Goal: Complete application form

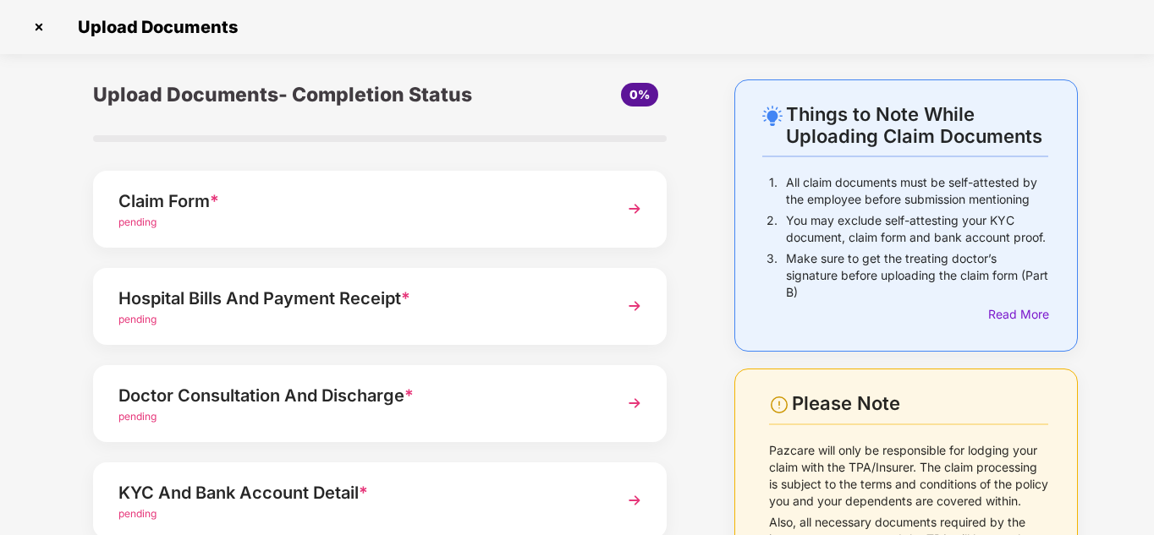
scroll to position [12, 0]
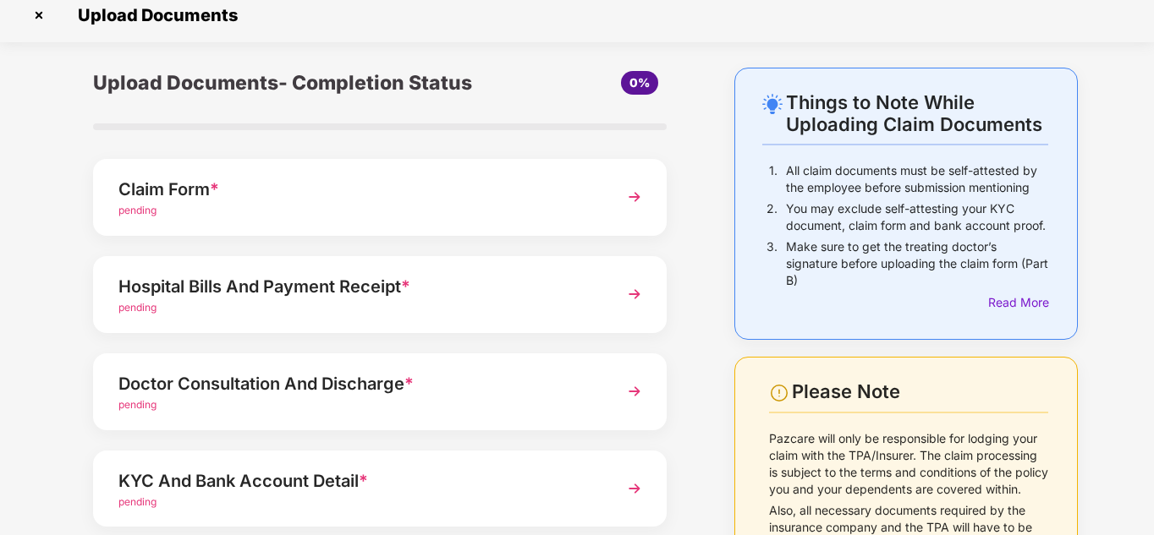
click at [639, 199] on img at bounding box center [634, 197] width 30 height 30
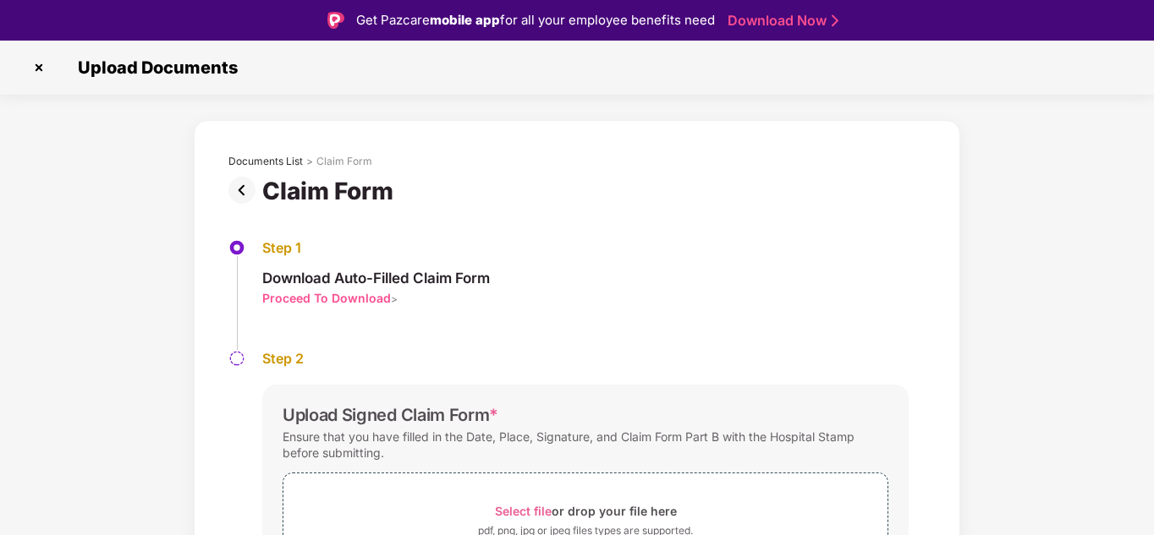
scroll to position [118, 0]
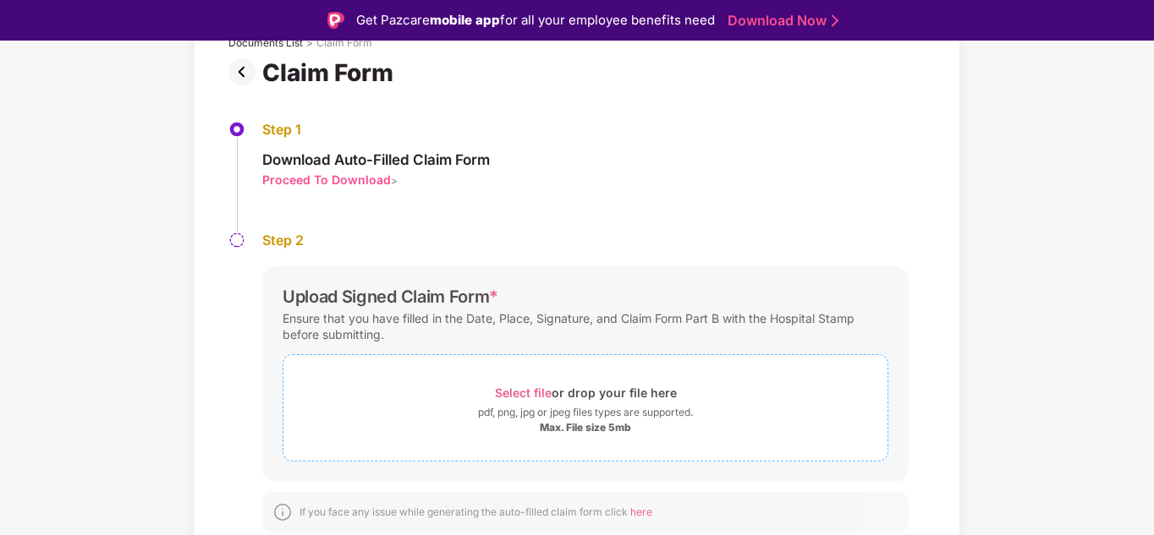
click at [527, 392] on span "Select file" at bounding box center [523, 393] width 57 height 14
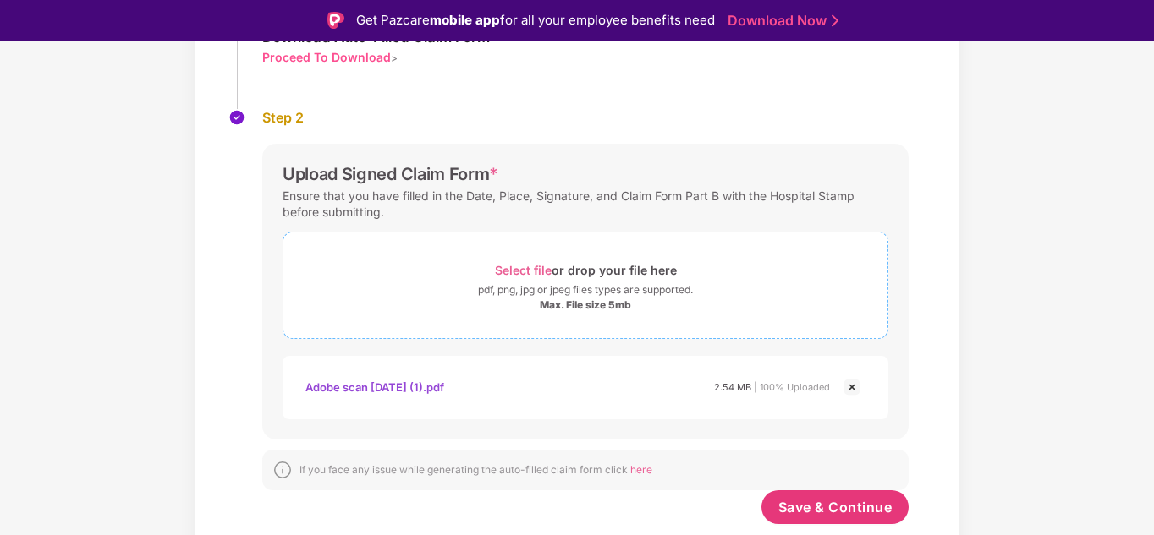
scroll to position [241, 0]
click at [857, 508] on span "Save & Continue" at bounding box center [835, 507] width 114 height 19
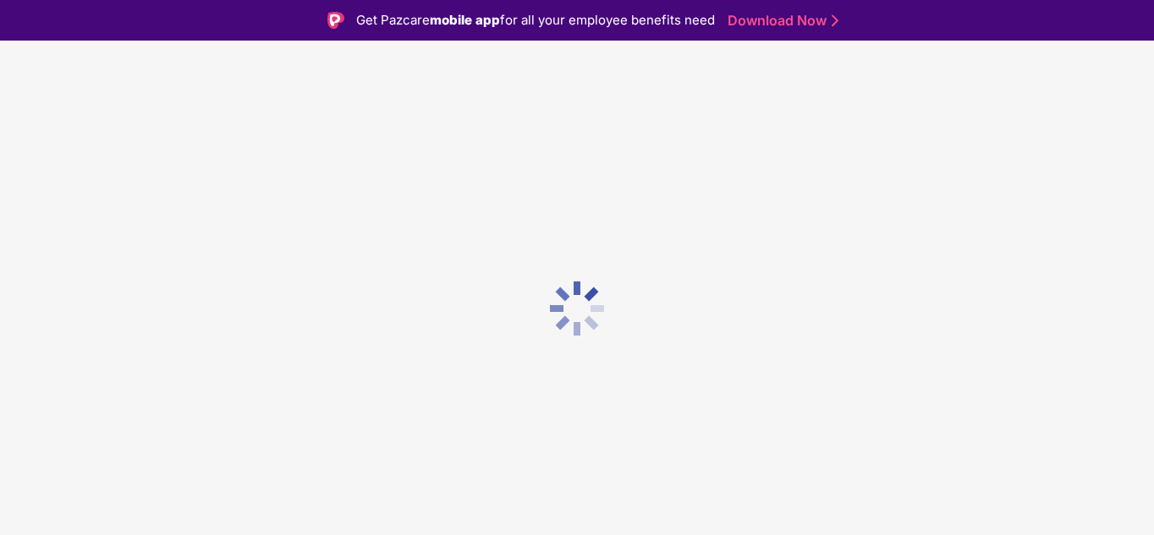
scroll to position [0, 0]
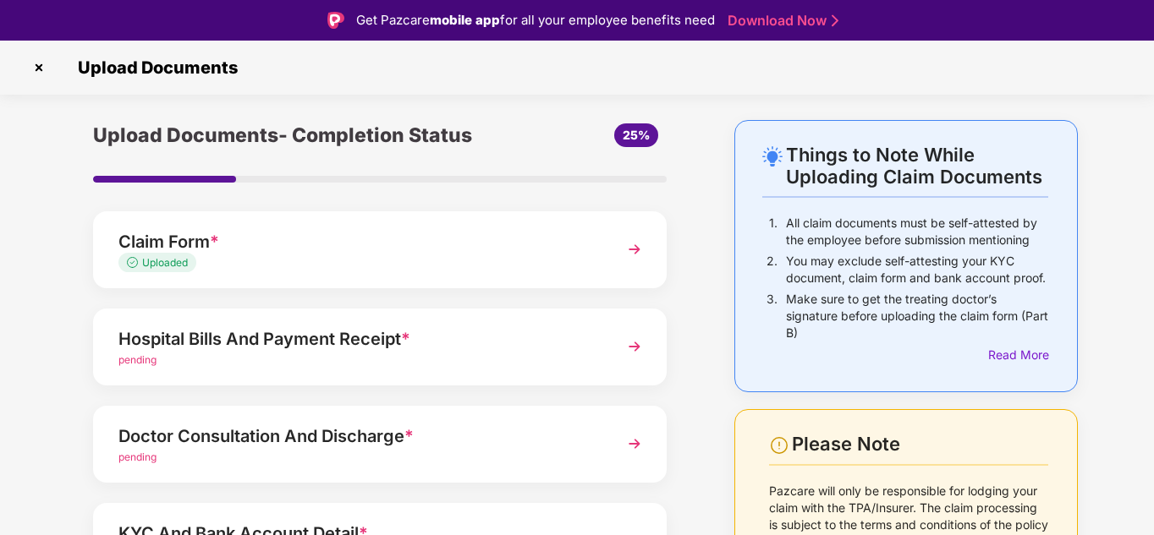
click at [634, 343] on img at bounding box center [634, 347] width 30 height 30
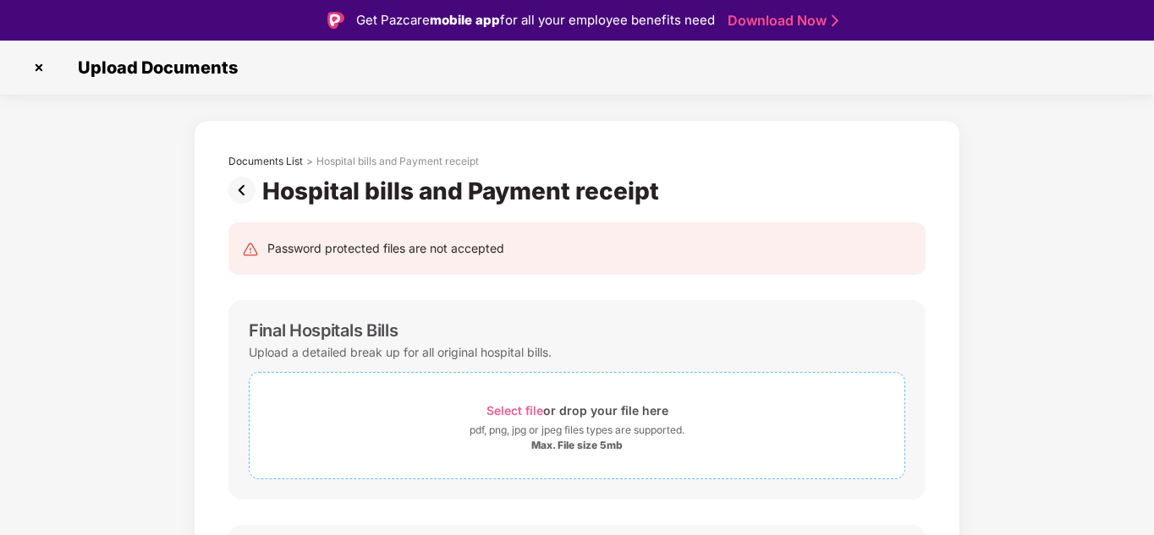
click at [513, 408] on span "Select file" at bounding box center [514, 410] width 57 height 14
click at [515, 411] on span "Select file" at bounding box center [514, 410] width 57 height 14
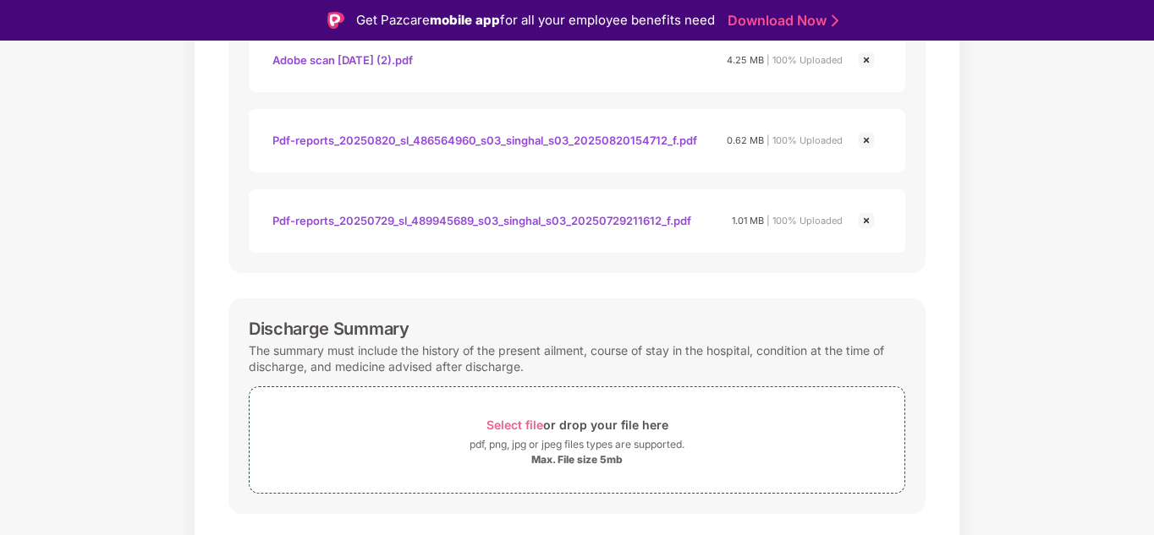
scroll to position [814, 0]
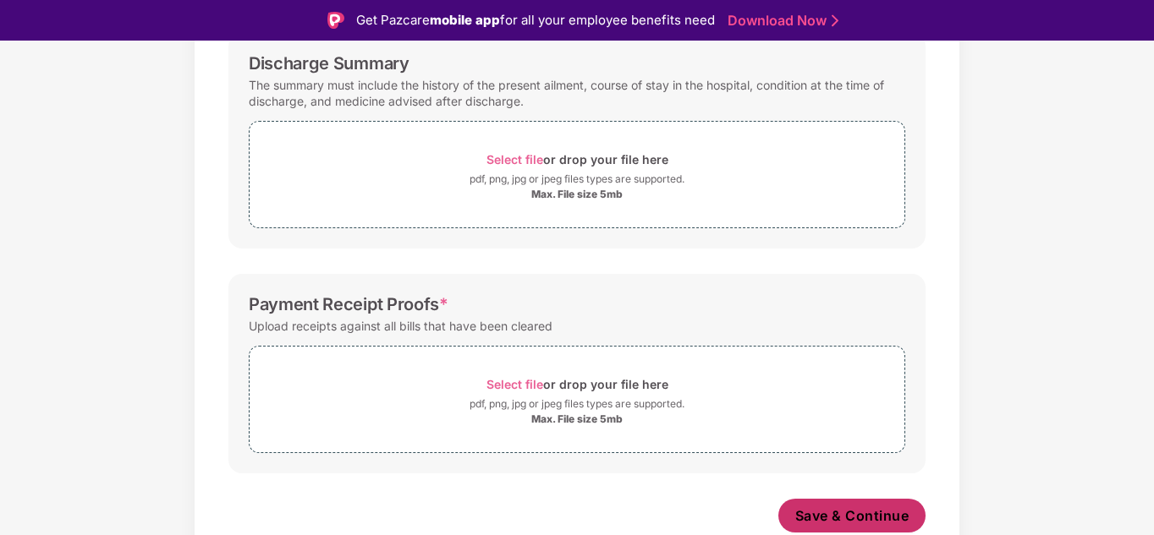
click at [861, 512] on span "Save & Continue" at bounding box center [852, 516] width 114 height 19
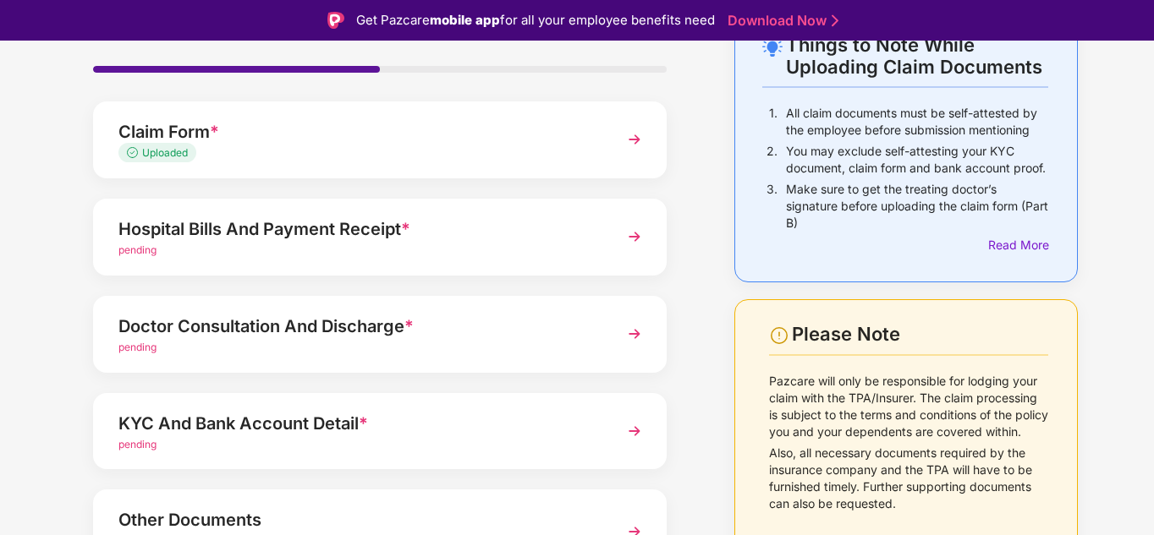
scroll to position [110, 0]
click at [634, 235] on img at bounding box center [634, 237] width 30 height 30
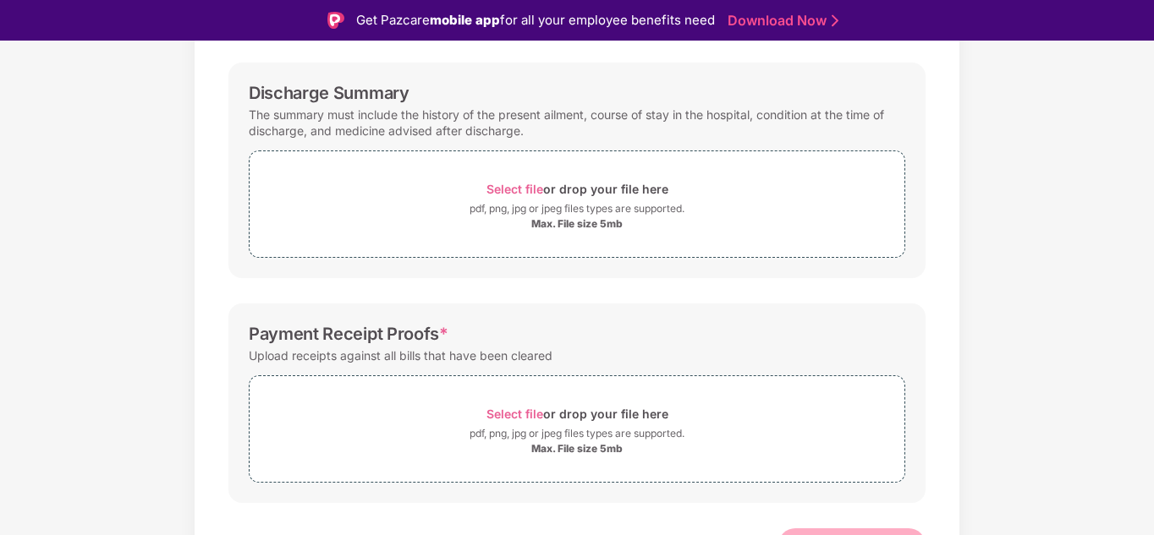
scroll to position [810, 0]
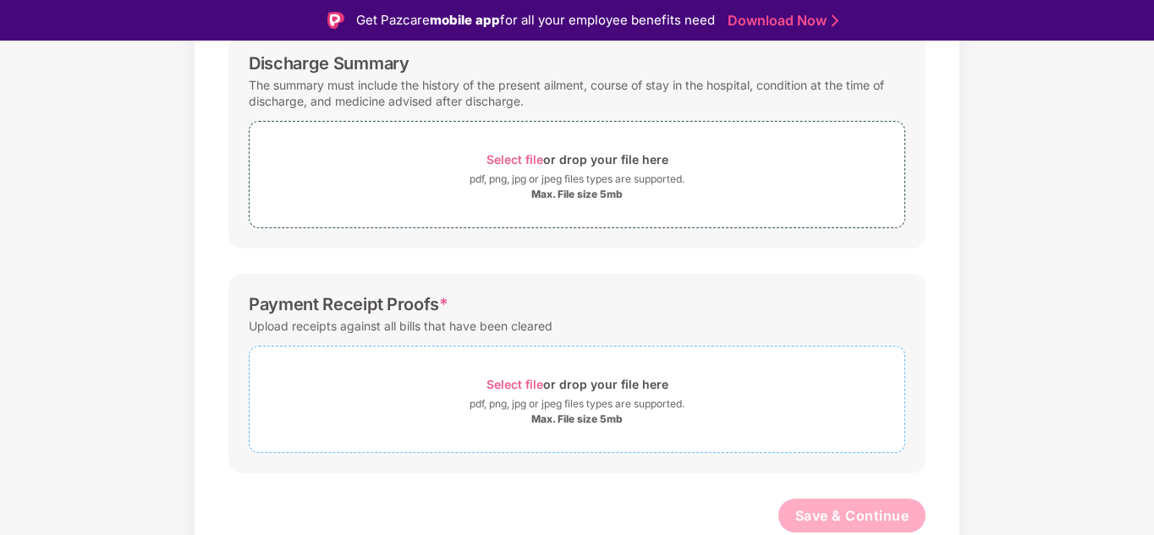
click at [508, 384] on span "Select file" at bounding box center [514, 384] width 57 height 14
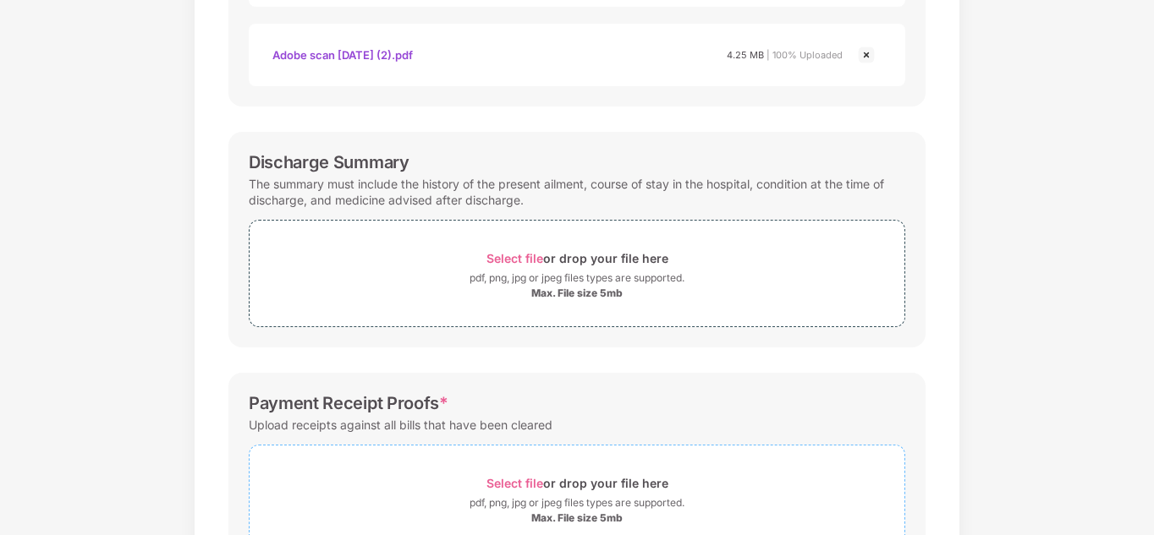
scroll to position [672, 0]
click at [522, 262] on span "Select file" at bounding box center [514, 257] width 57 height 14
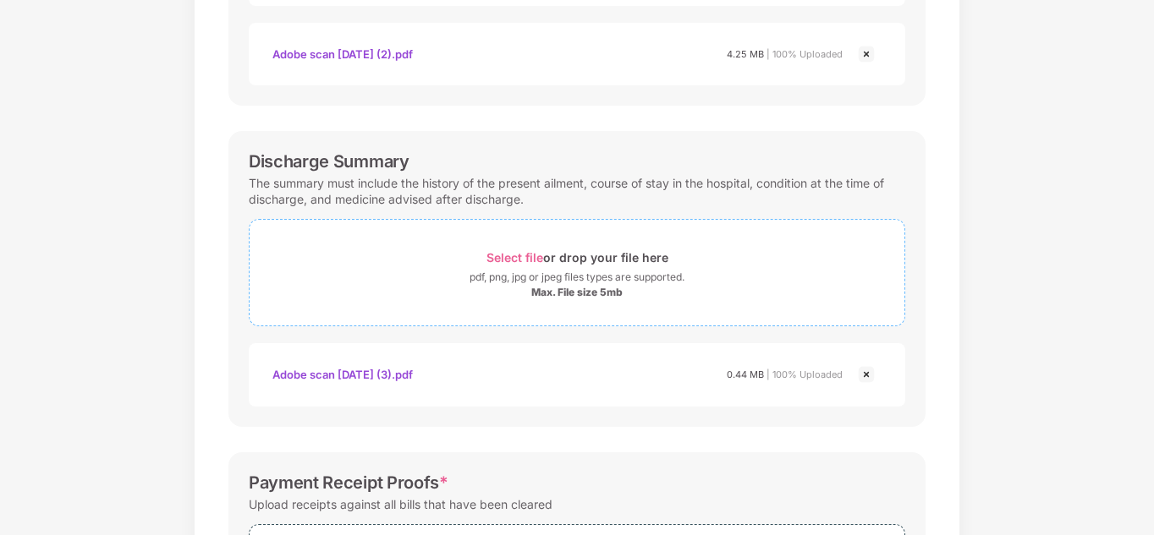
scroll to position [891, 0]
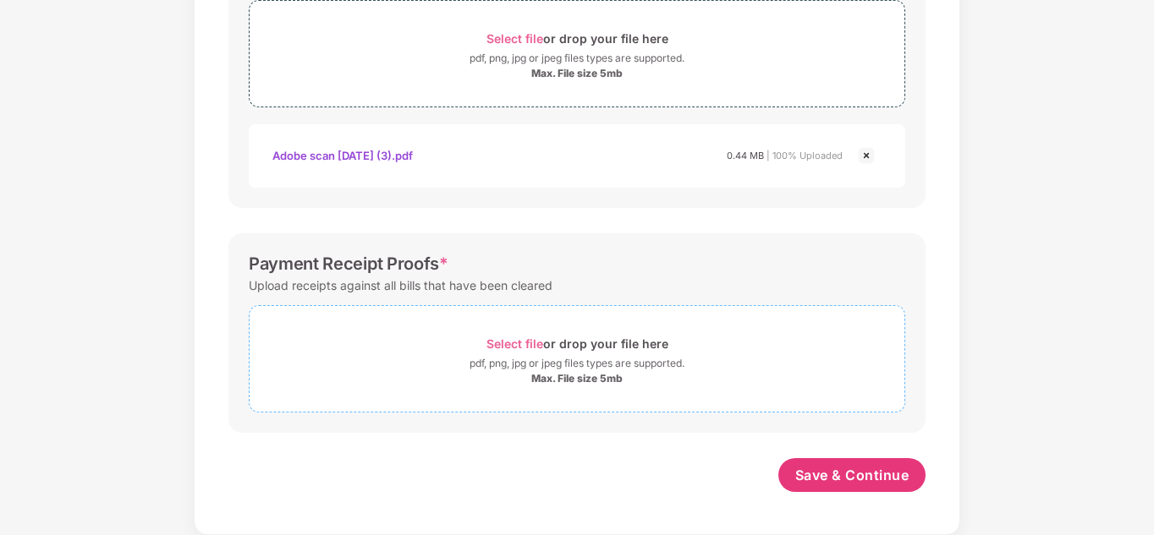
click at [501, 343] on span "Select file" at bounding box center [514, 344] width 57 height 14
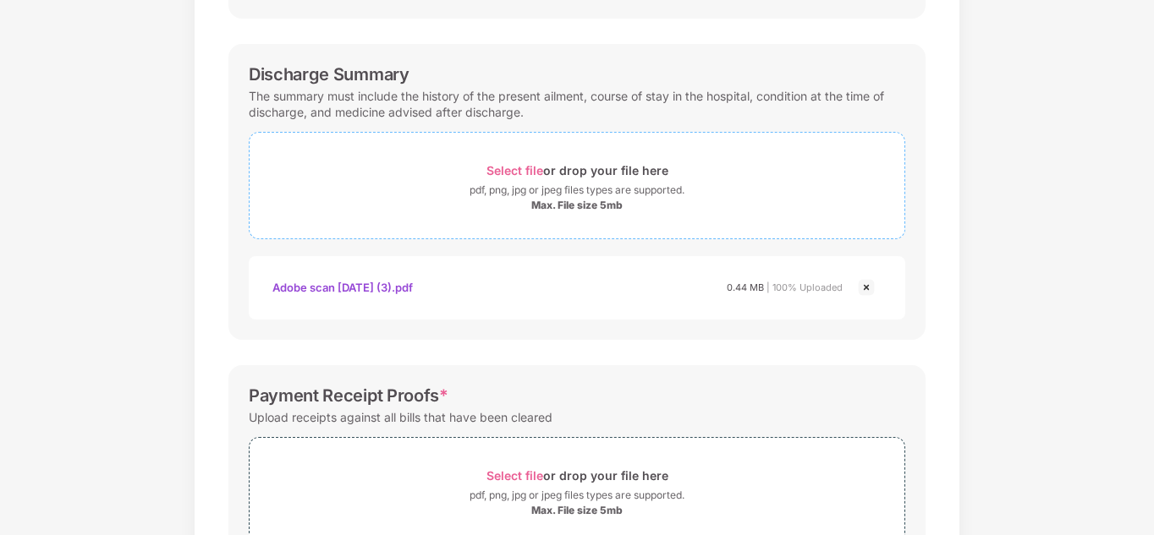
scroll to position [971, 0]
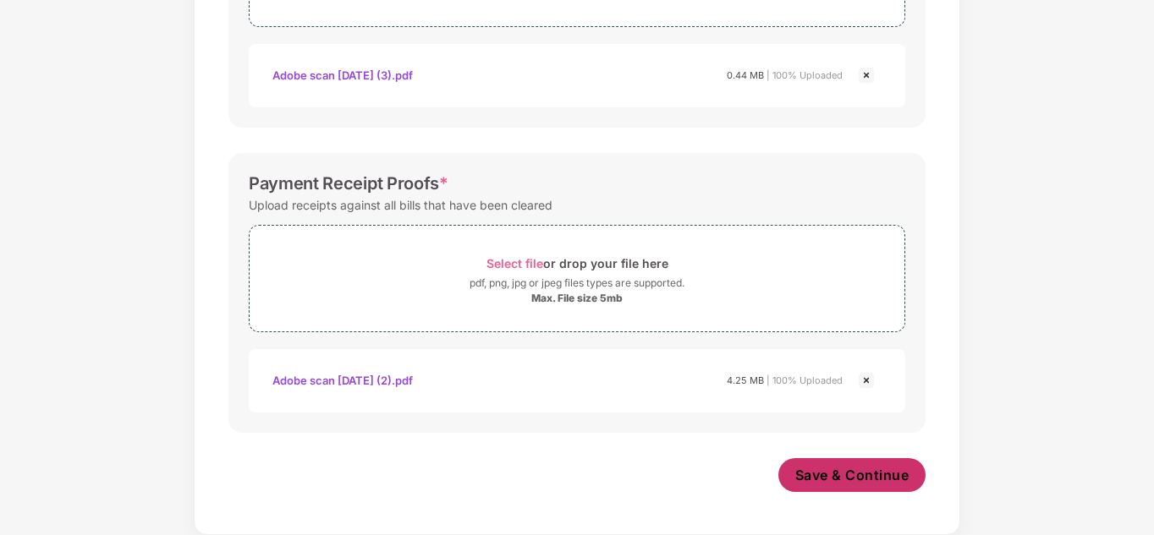
click at [851, 474] on span "Save & Continue" at bounding box center [852, 475] width 114 height 19
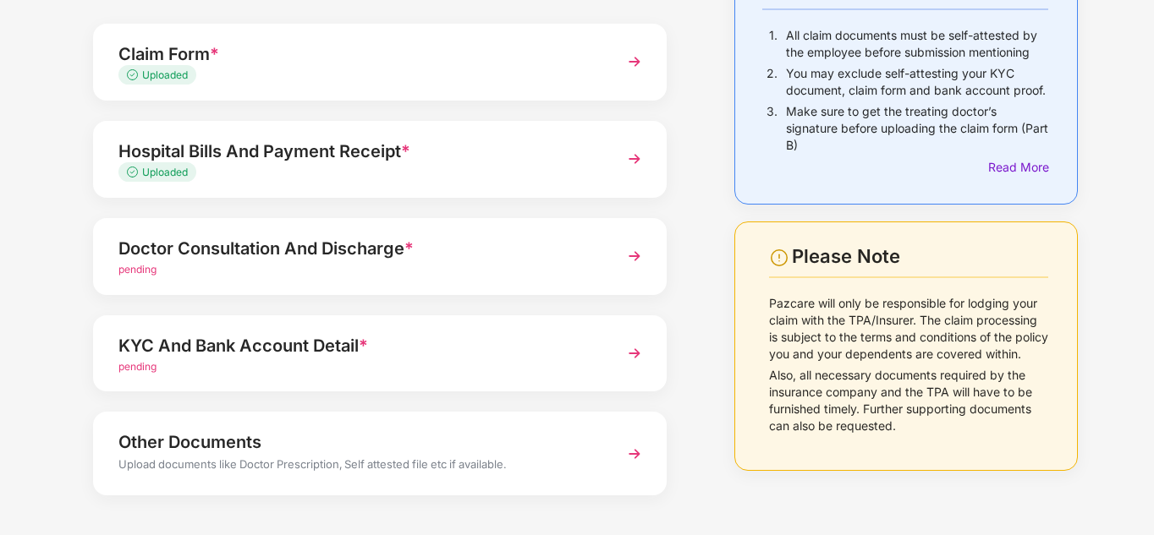
scroll to position [150, 0]
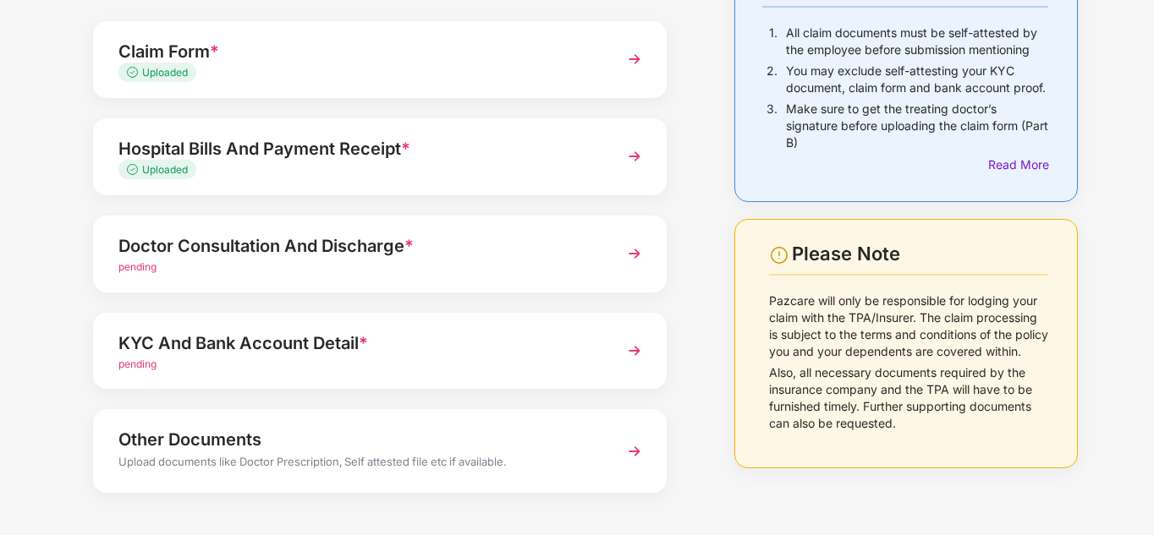
click at [620, 255] on img at bounding box center [634, 254] width 30 height 30
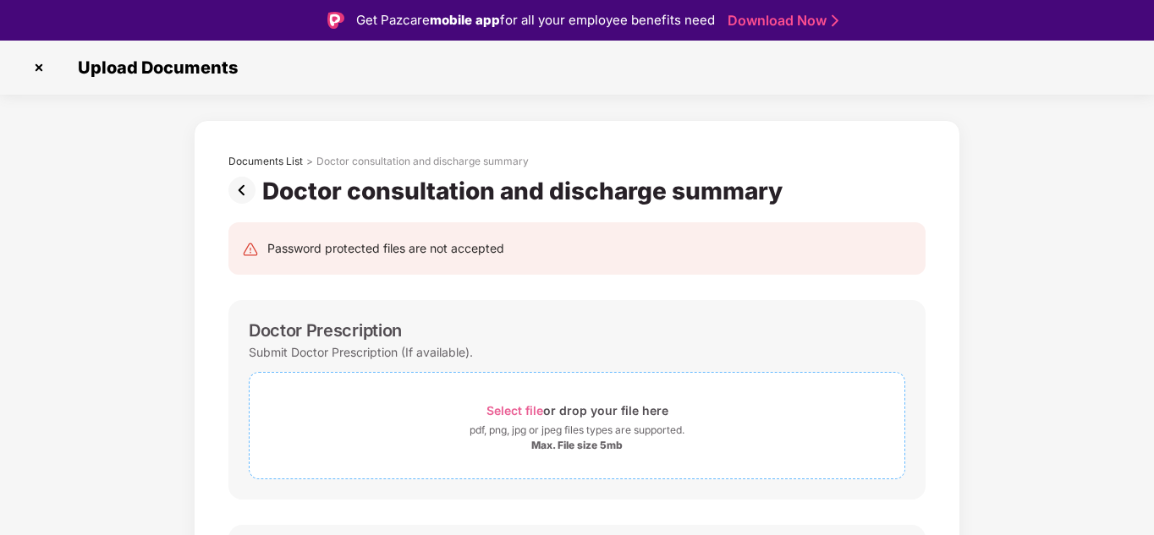
scroll to position [145, 0]
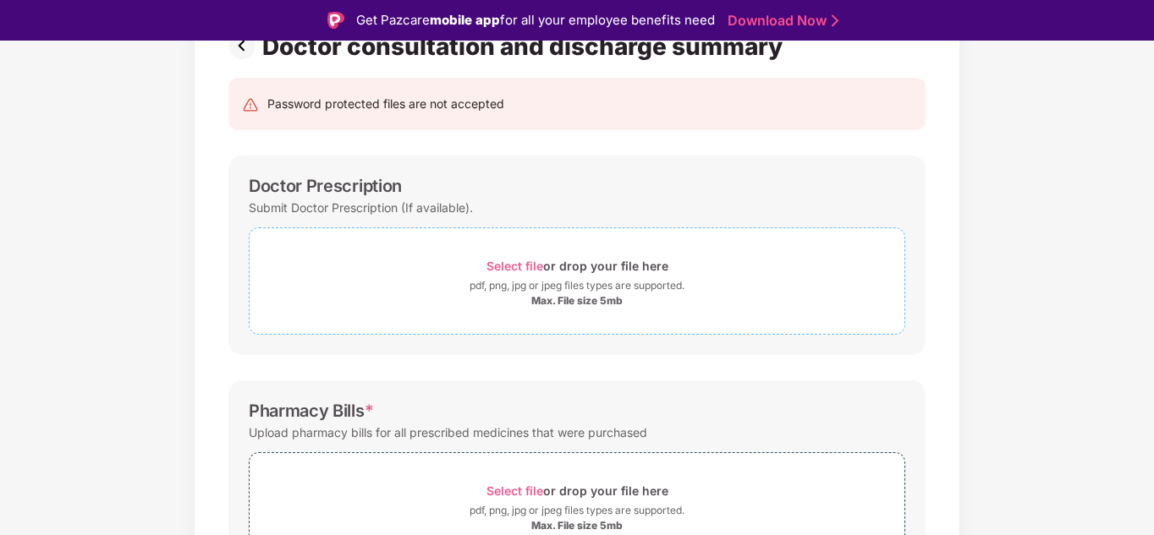
click at [516, 266] on span "Select file" at bounding box center [514, 266] width 57 height 14
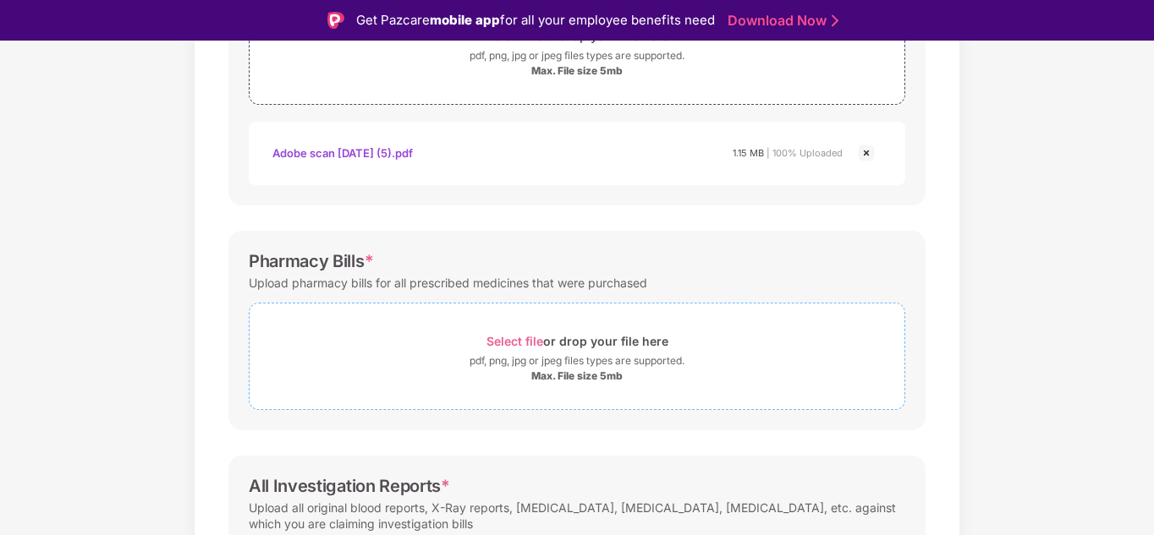
scroll to position [434, 0]
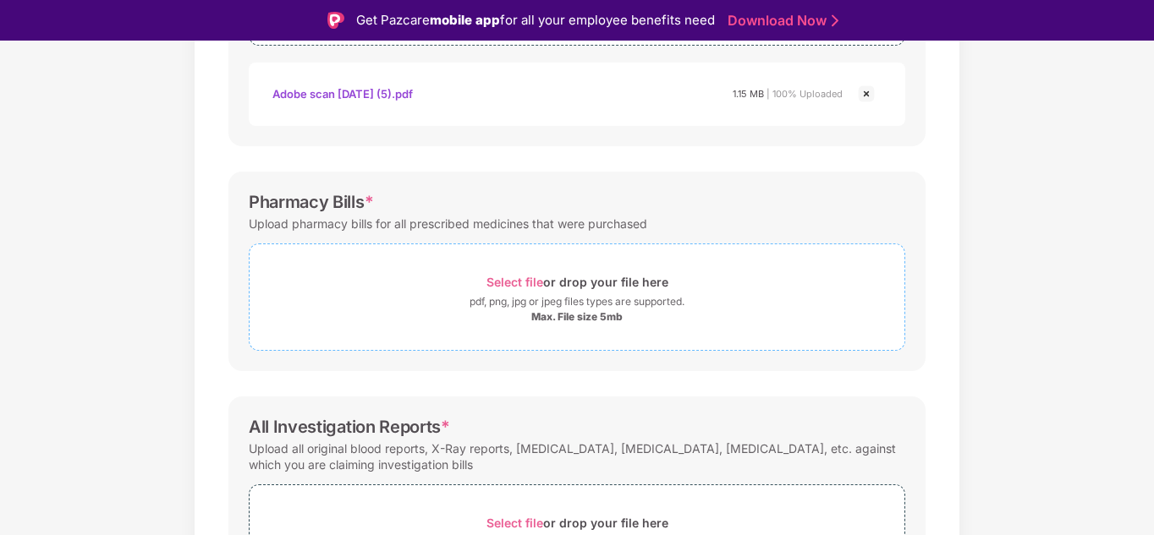
click at [514, 279] on span "Select file" at bounding box center [514, 282] width 57 height 14
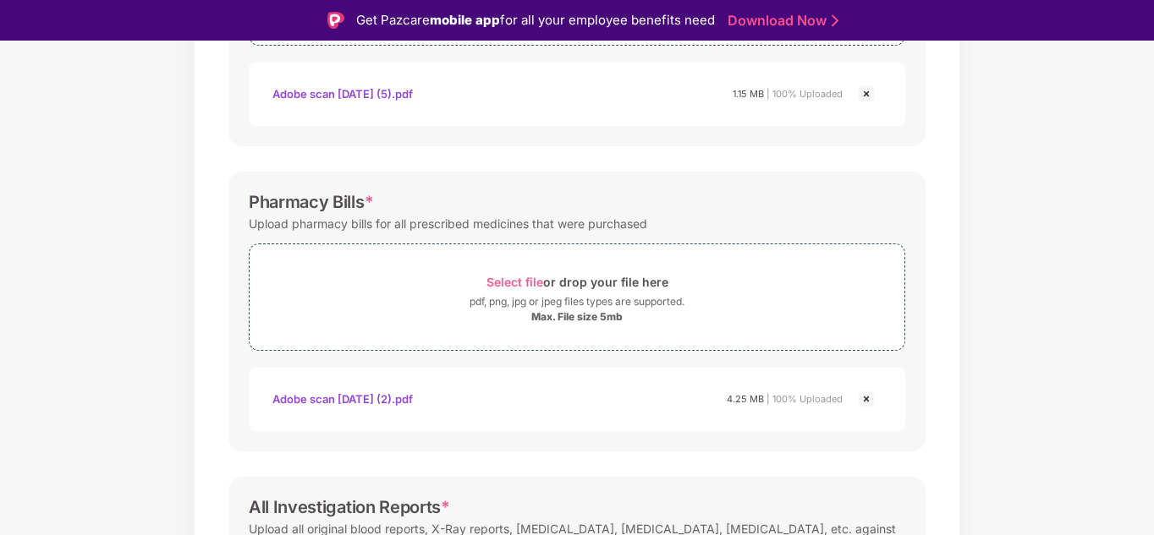
scroll to position [653, 0]
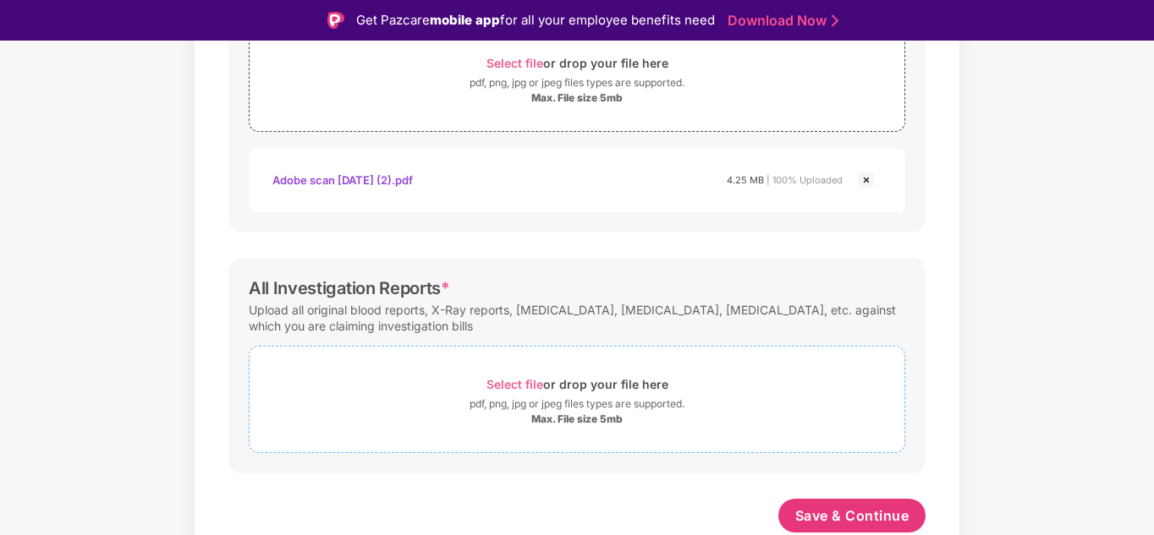
click at [517, 385] on span "Select file" at bounding box center [514, 384] width 57 height 14
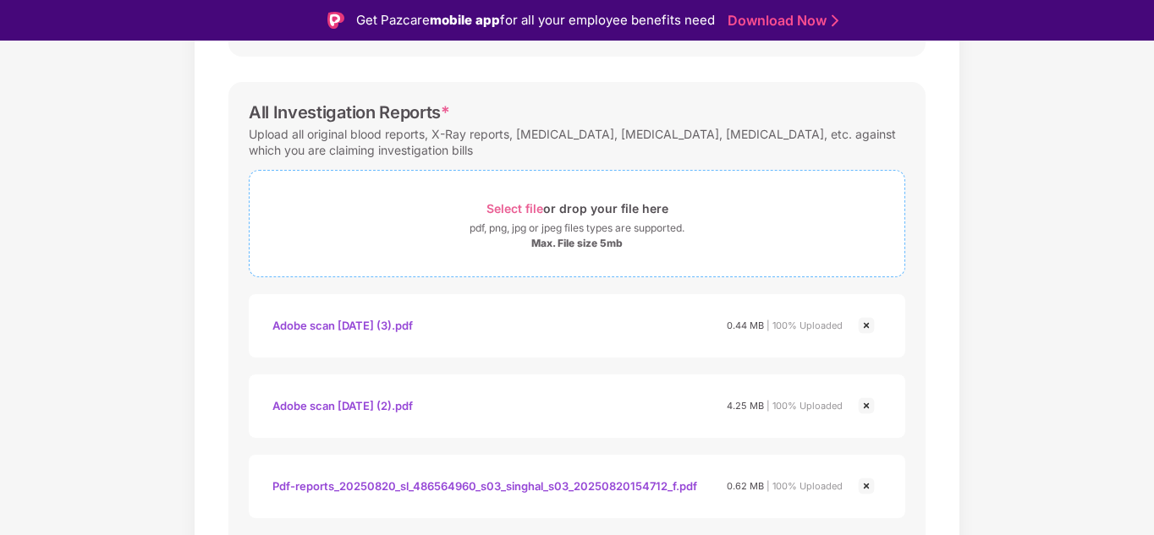
scroll to position [828, 0]
click at [507, 208] on span "Select file" at bounding box center [514, 209] width 57 height 14
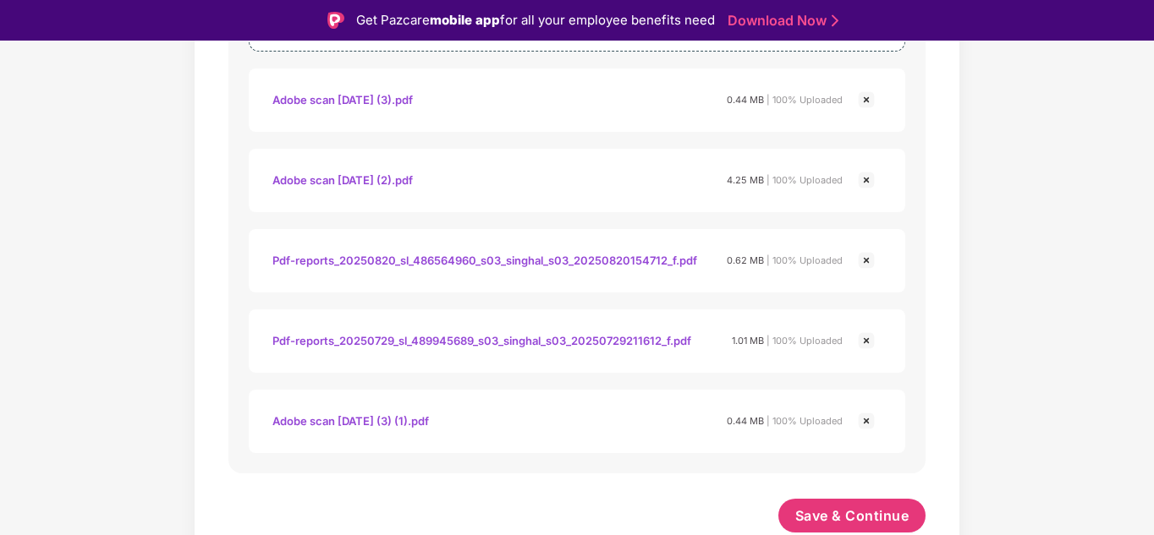
scroll to position [1055, 0]
click at [852, 515] on span "Save & Continue" at bounding box center [852, 516] width 114 height 19
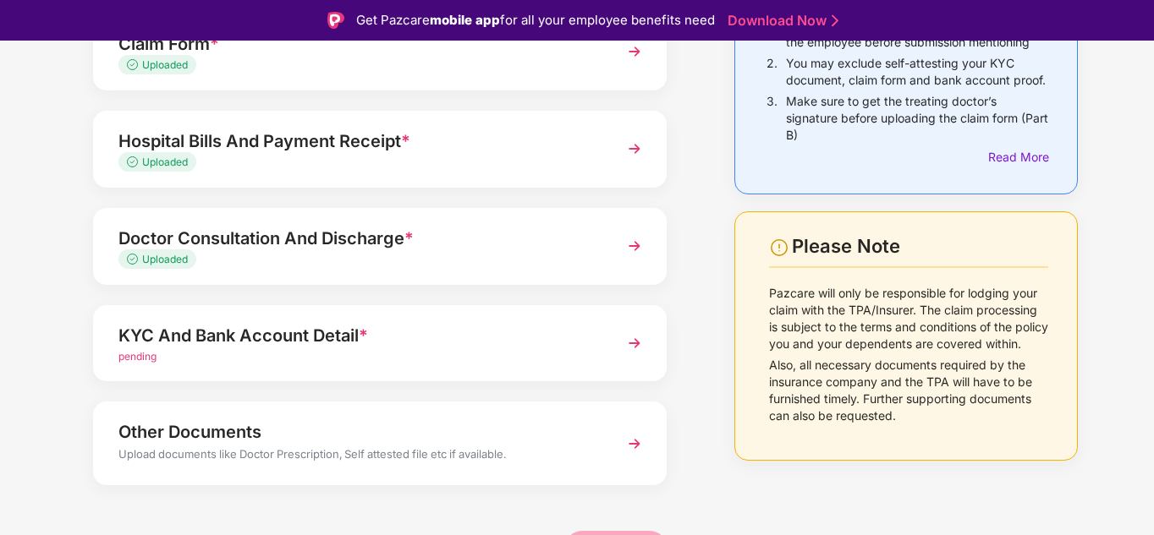
scroll to position [212, 0]
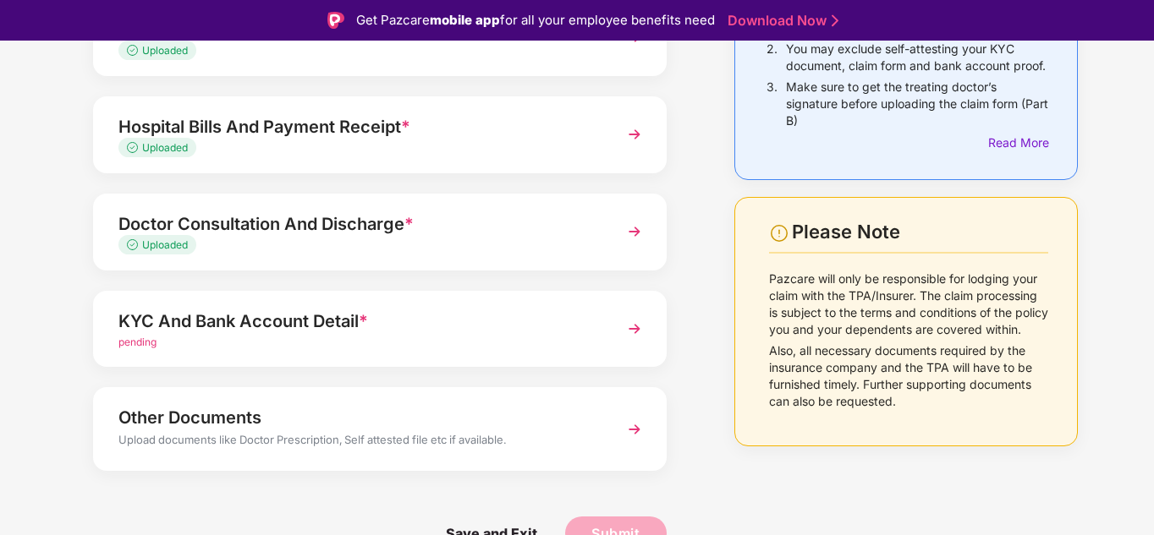
click at [643, 324] on img at bounding box center [634, 329] width 30 height 30
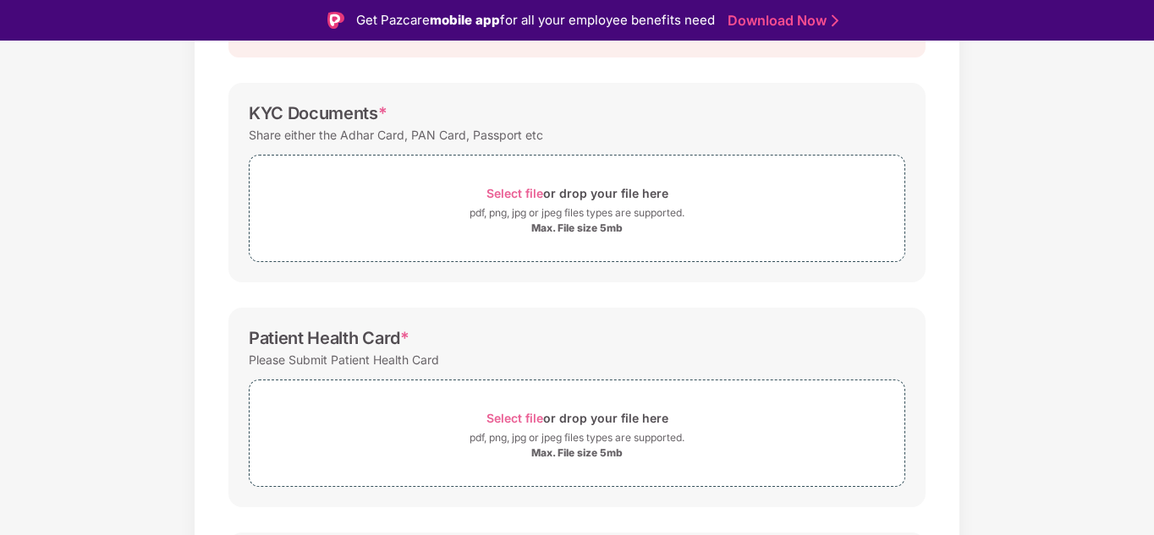
scroll to position [217, 0]
click at [517, 193] on span "Select file" at bounding box center [514, 194] width 57 height 14
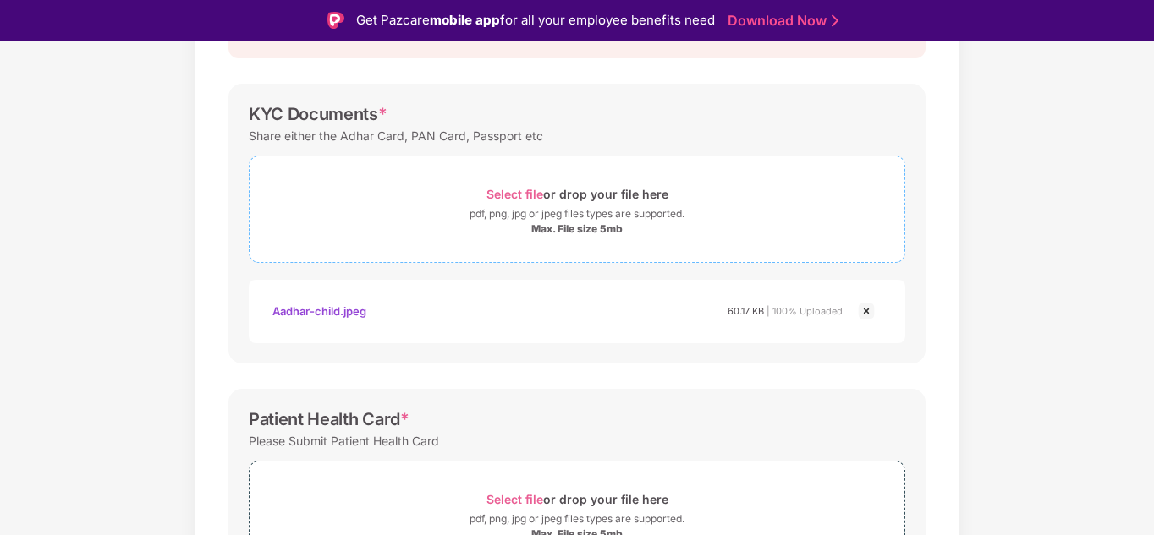
click at [522, 194] on span "Select file" at bounding box center [514, 194] width 57 height 14
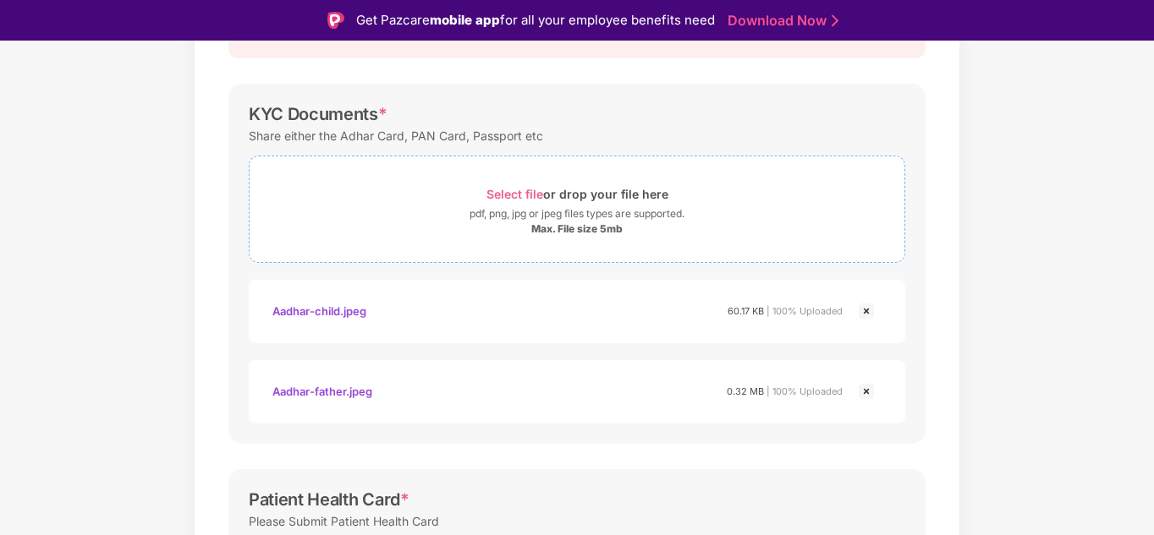
click at [499, 192] on span "Select file" at bounding box center [514, 194] width 57 height 14
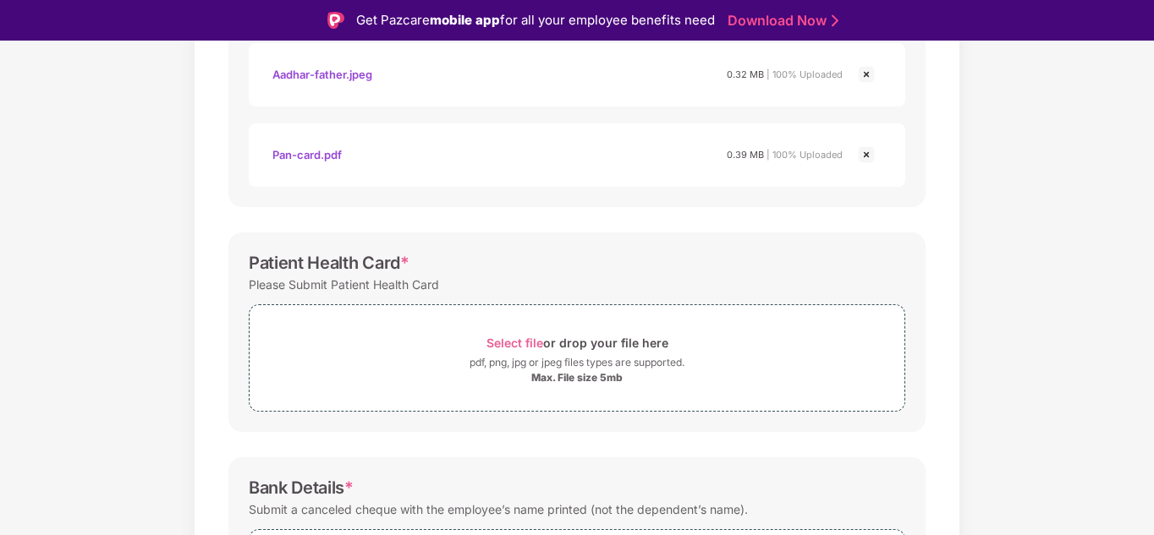
scroll to position [535, 0]
click at [507, 347] on span "Select file" at bounding box center [514, 342] width 57 height 14
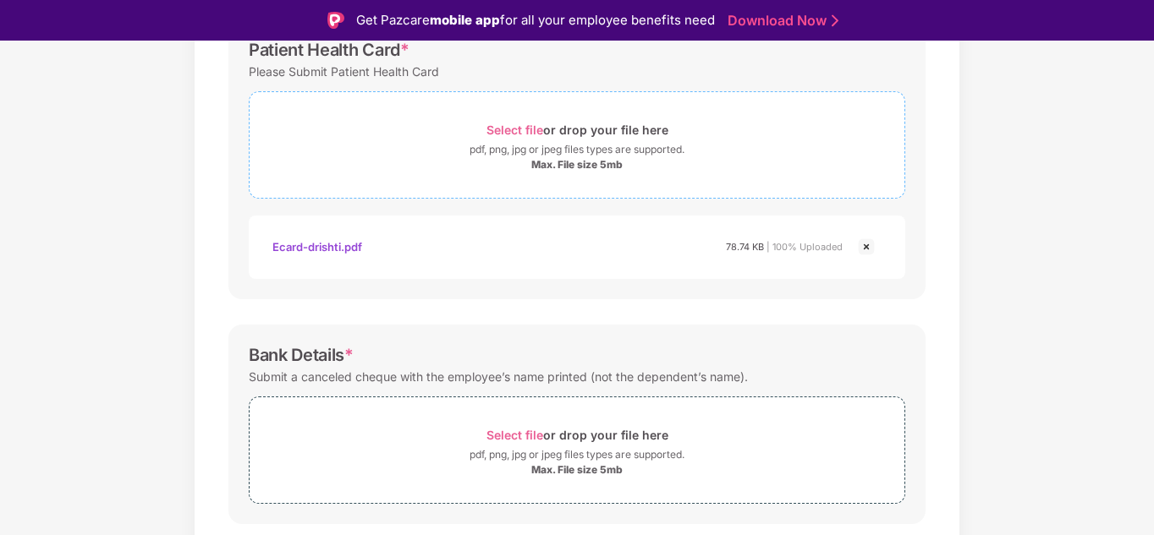
scroll to position [798, 0]
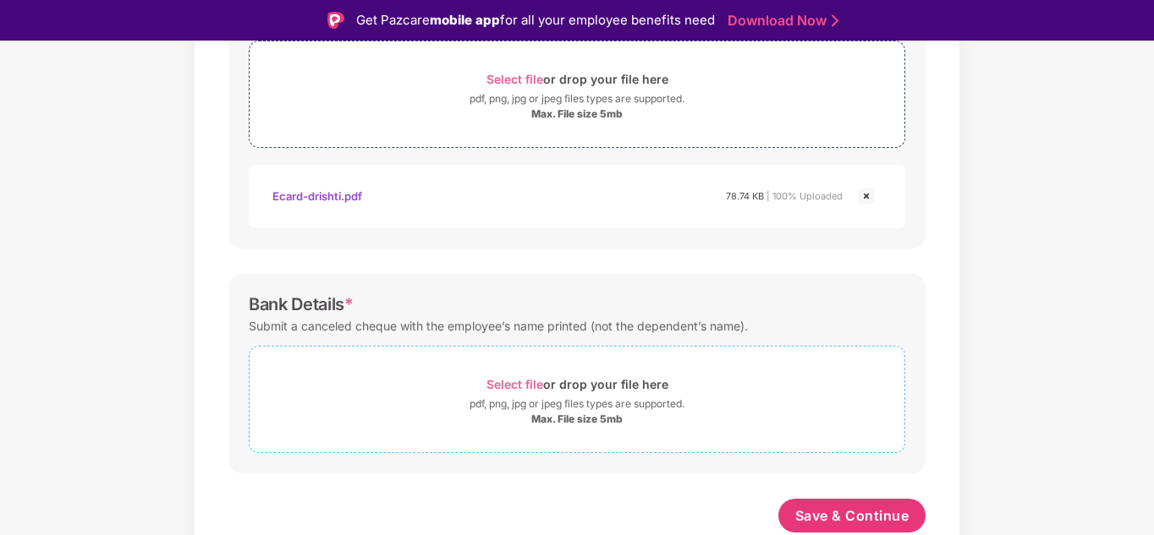
click at [506, 384] on span "Select file" at bounding box center [514, 384] width 57 height 14
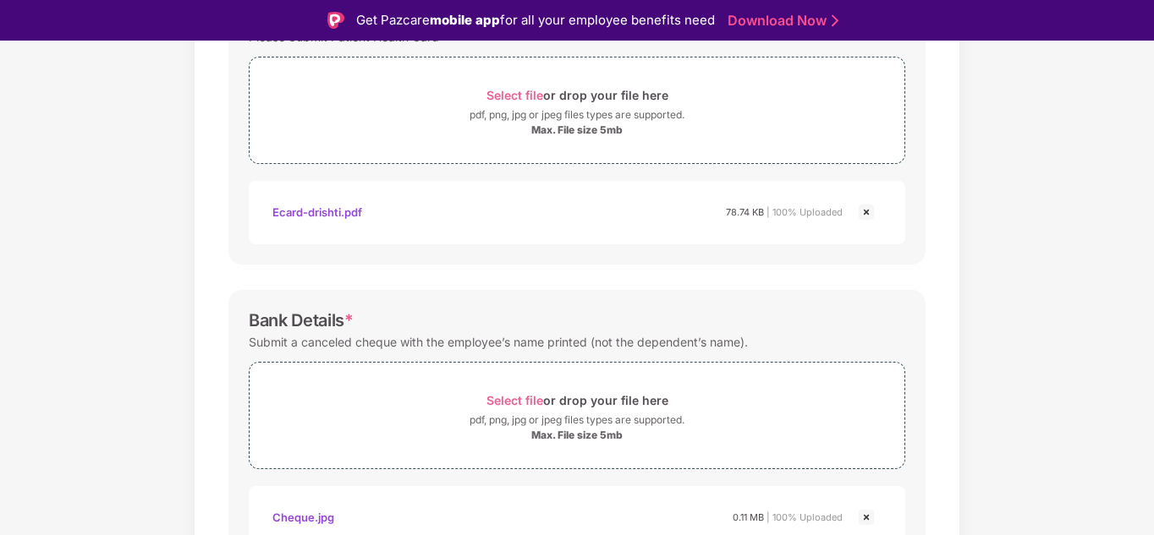
scroll to position [878, 0]
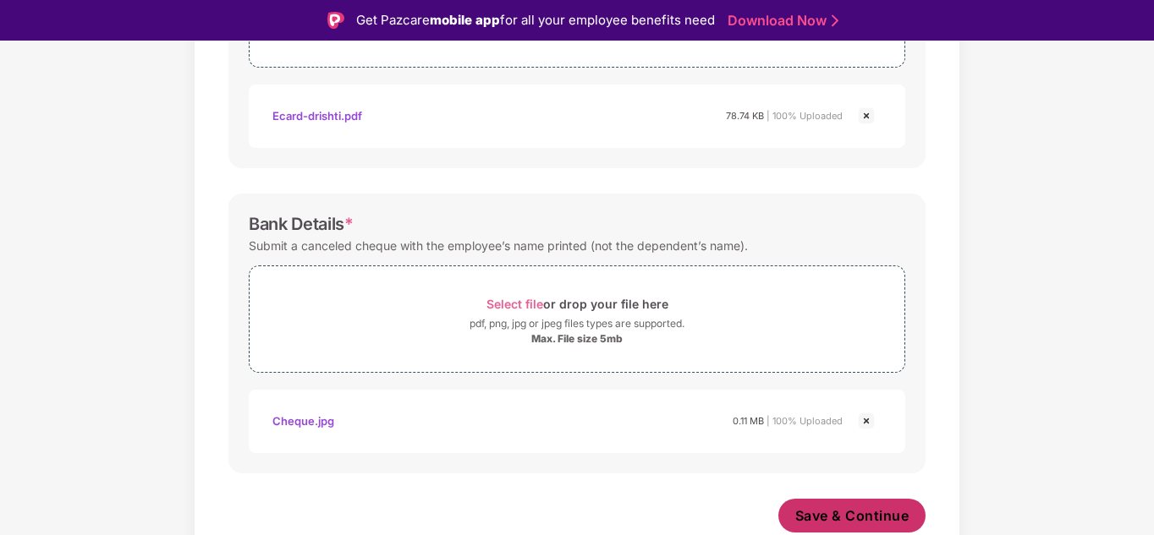
click at [826, 516] on span "Save & Continue" at bounding box center [852, 516] width 114 height 19
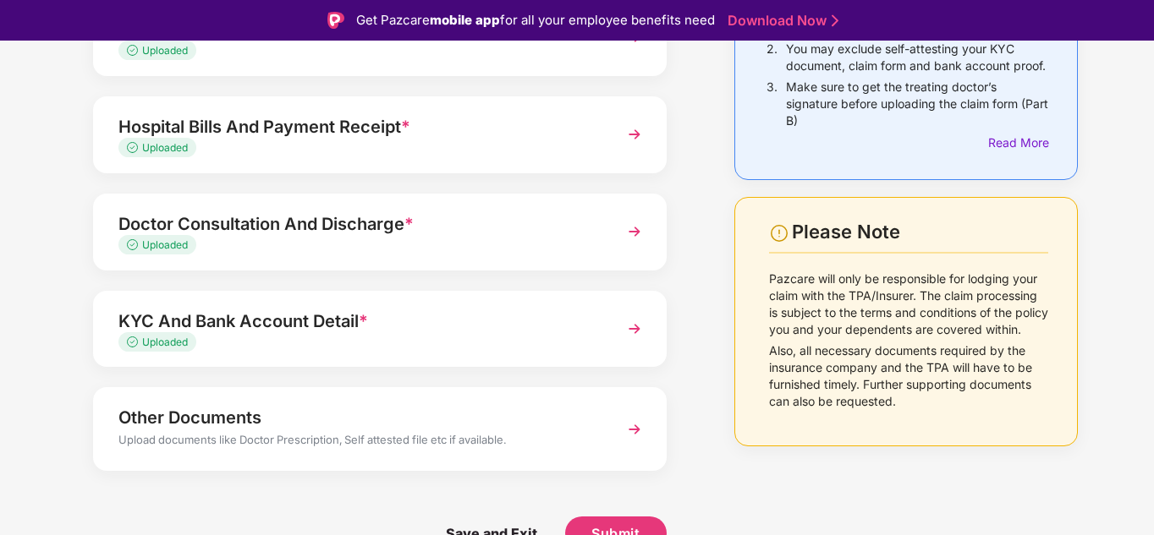
scroll to position [41, 0]
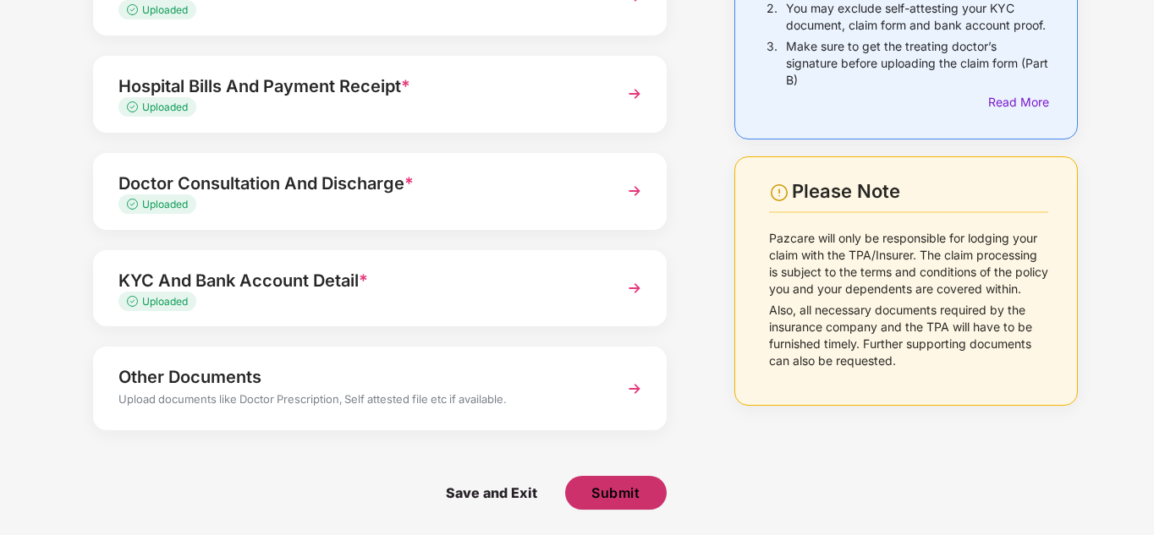
click at [622, 499] on span "Submit" at bounding box center [615, 493] width 48 height 19
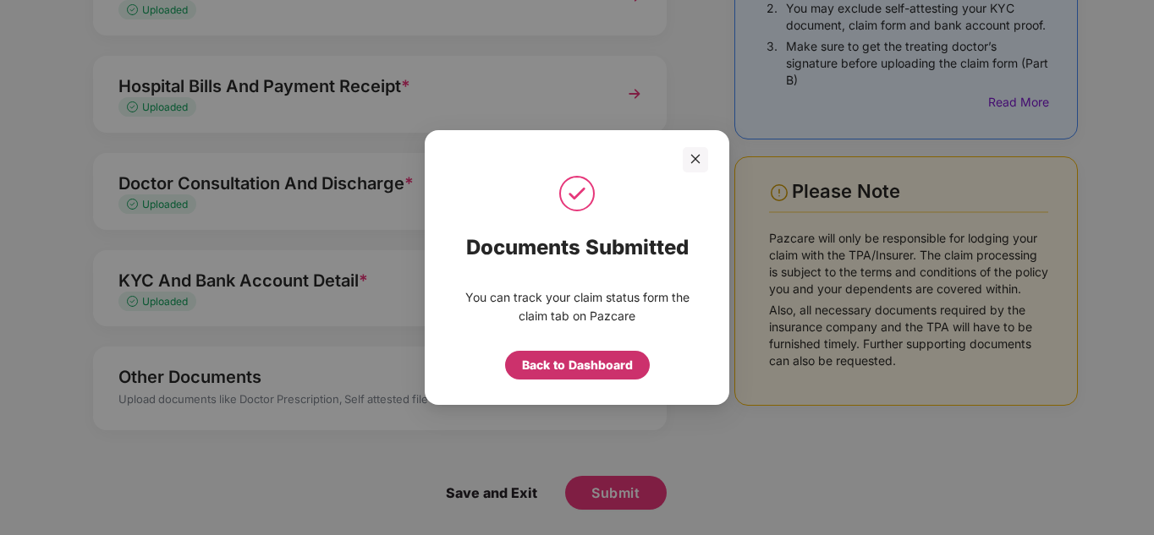
click at [569, 371] on div "Back to Dashboard" at bounding box center [577, 365] width 111 height 19
